Goal: Task Accomplishment & Management: Use online tool/utility

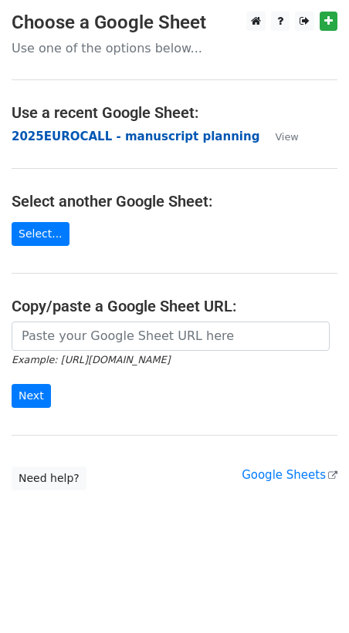
click at [152, 138] on strong "2025EUROCALL - manuscript planning" at bounding box center [136, 137] width 248 height 14
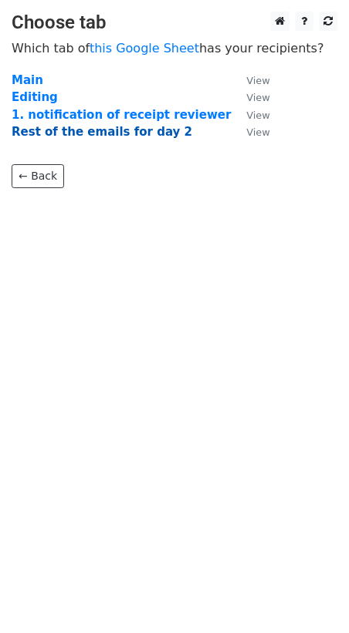
click at [127, 133] on strong "Rest of the emails for day 2" at bounding box center [102, 132] width 180 height 14
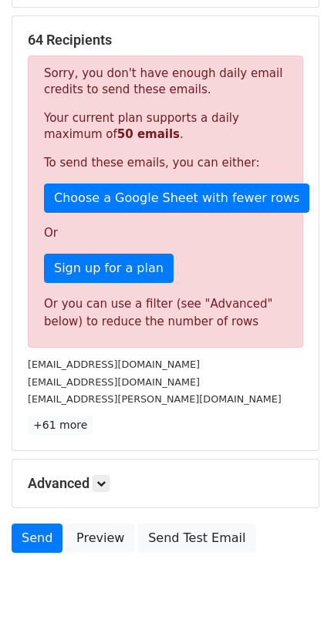
scroll to position [328, 0]
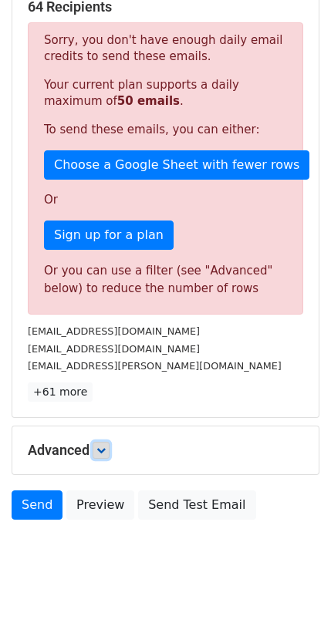
click at [106, 446] on icon at bounding box center [100, 450] width 9 height 9
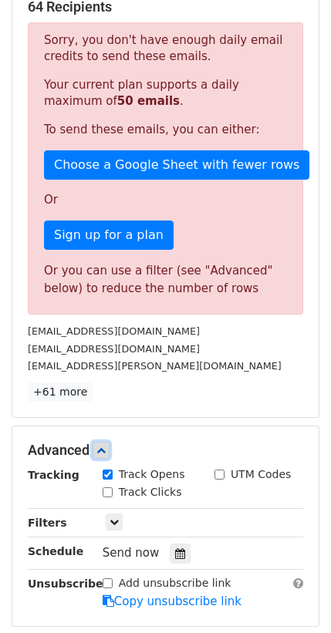
click at [106, 446] on icon at bounding box center [100, 450] width 9 height 9
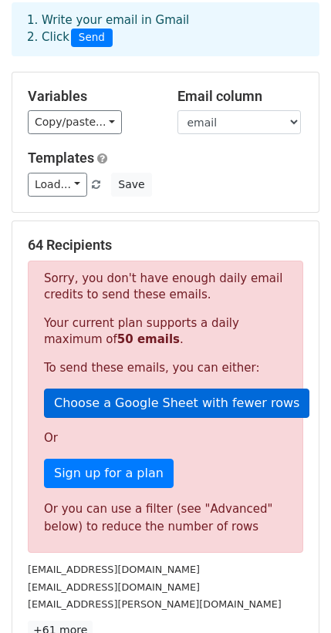
scroll to position [0, 0]
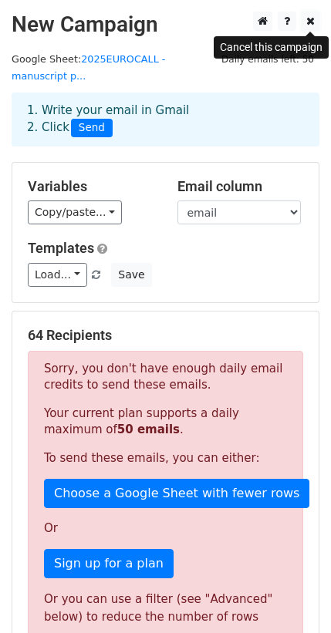
drag, startPoint x: 314, startPoint y: 20, endPoint x: 307, endPoint y: 32, distance: 14.2
click at [314, 19] on icon at bounding box center [310, 20] width 8 height 11
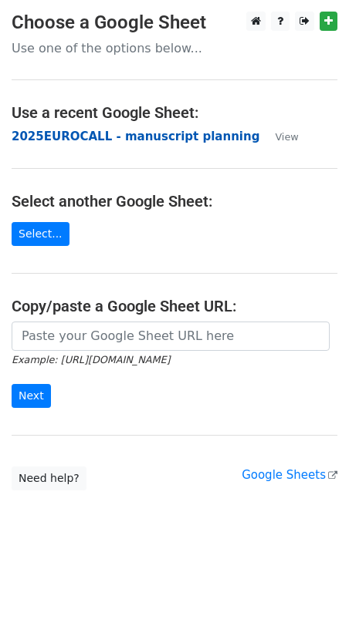
click at [160, 134] on strong "2025EUROCALL - manuscript planning" at bounding box center [136, 137] width 248 height 14
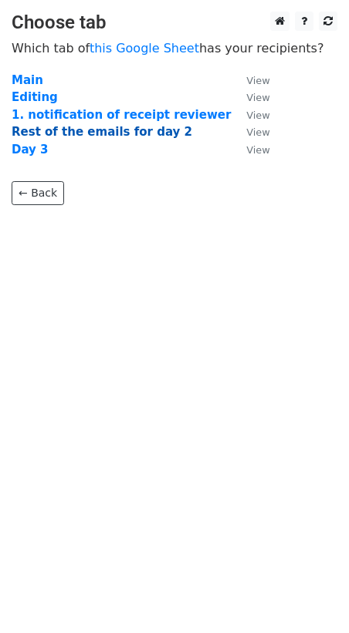
click at [76, 133] on strong "Rest of the emails for day 2" at bounding box center [102, 132] width 180 height 14
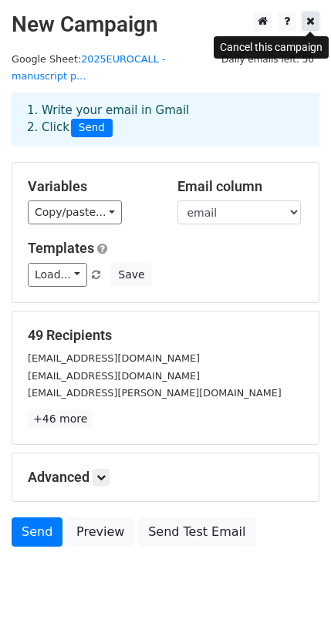
click at [311, 18] on icon at bounding box center [310, 20] width 8 height 11
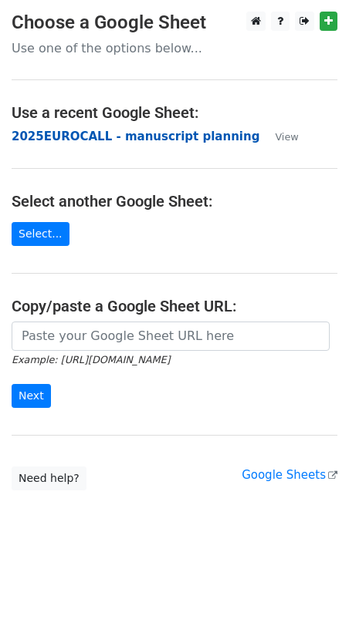
click at [146, 133] on strong "2025EUROCALL - manuscript planning" at bounding box center [136, 137] width 248 height 14
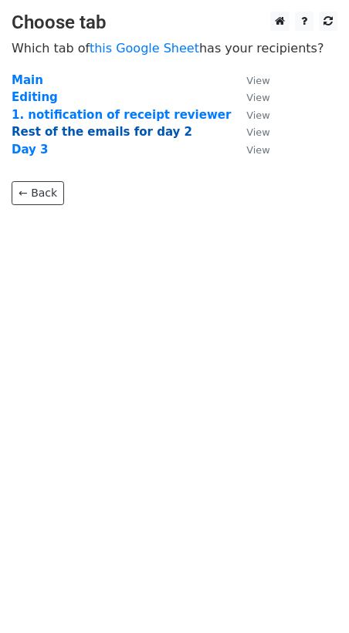
click at [77, 130] on strong "Rest of the emails for day 2" at bounding box center [102, 132] width 180 height 14
